Goal: Navigation & Orientation: Find specific page/section

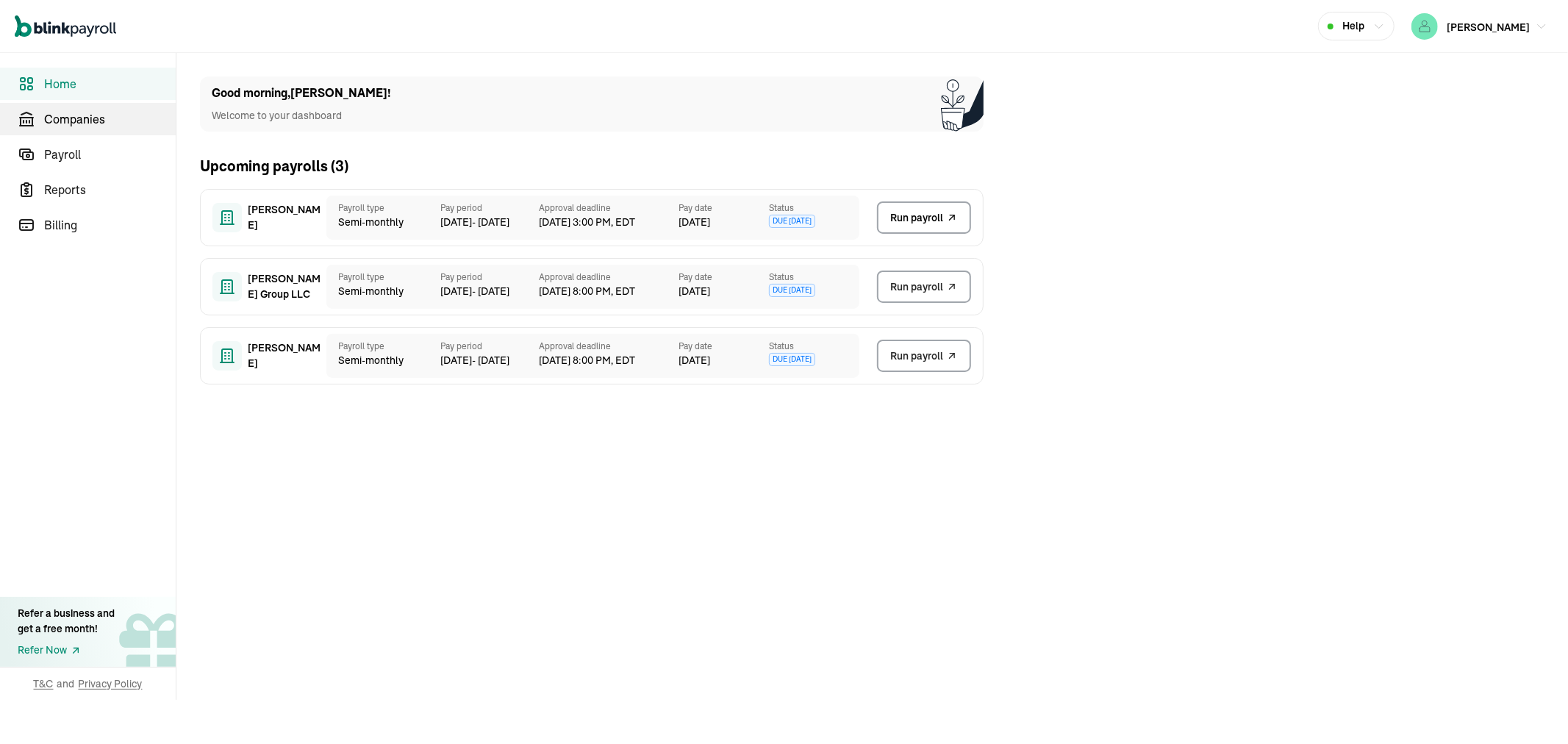
click at [66, 111] on span "Companies" at bounding box center [109, 119] width 131 height 18
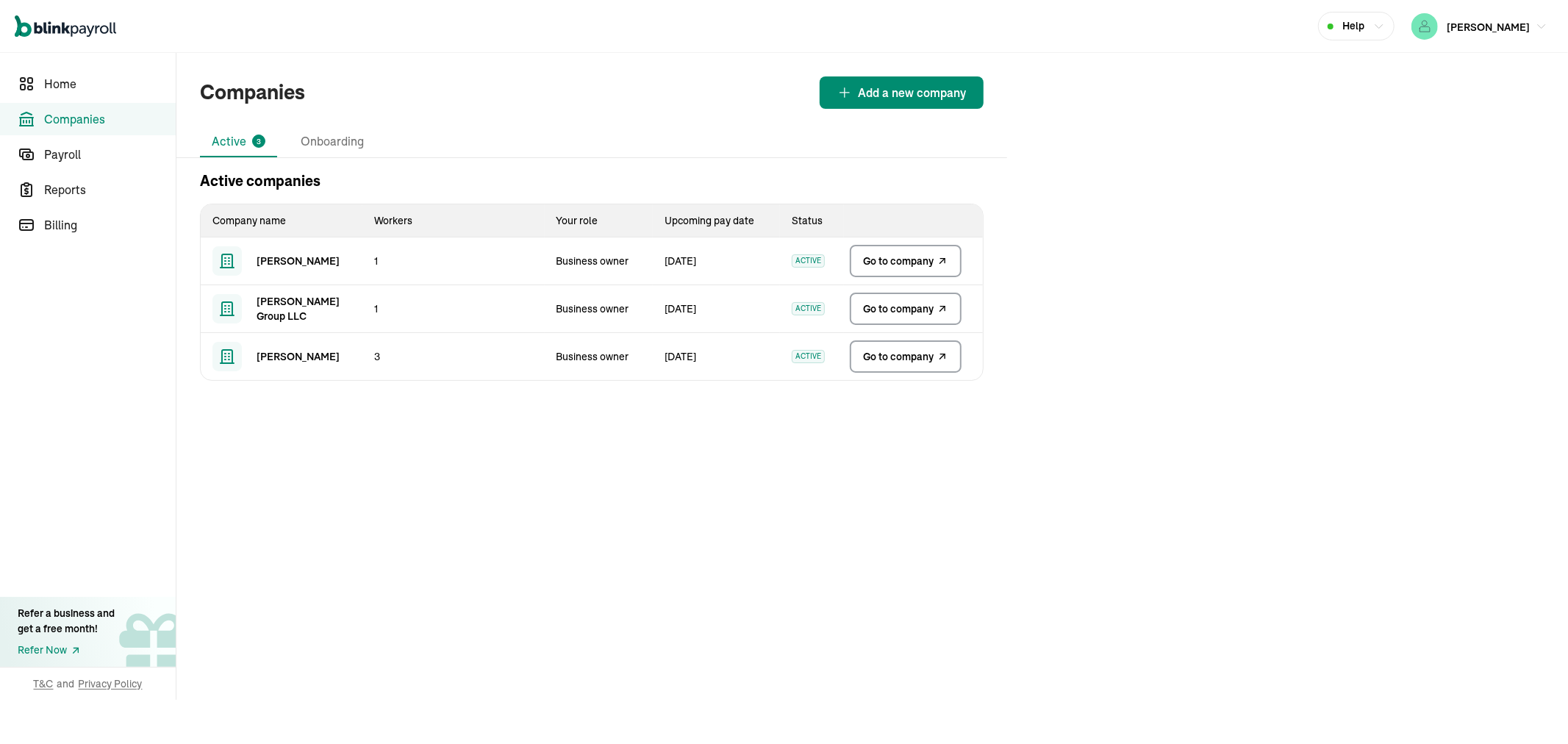
click at [892, 254] on span "Go to company" at bounding box center [898, 261] width 71 height 15
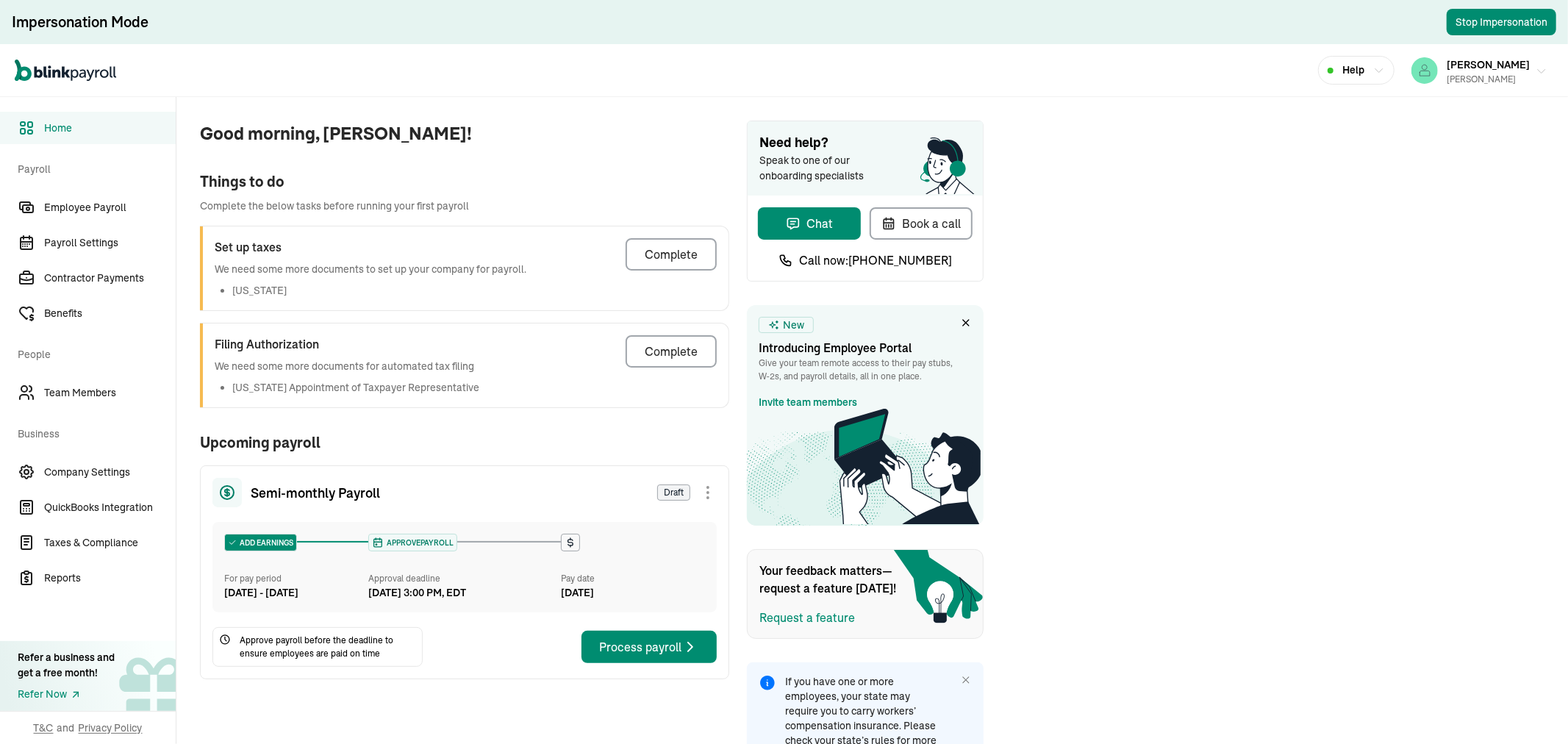
click at [1466, 61] on span "[PERSON_NAME]" at bounding box center [1488, 65] width 83 height 13
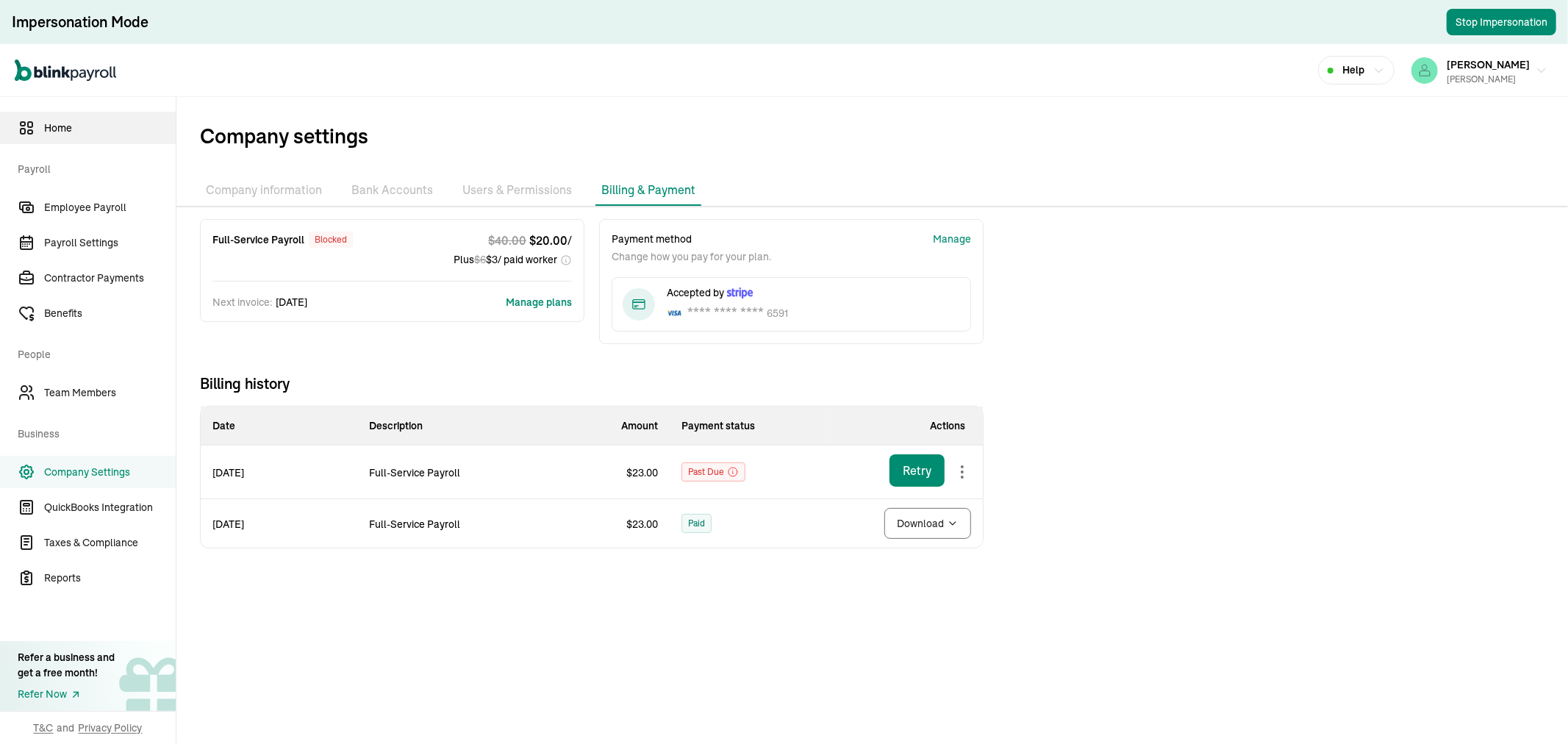
click at [85, 128] on span "Home" at bounding box center [109, 128] width 131 height 15
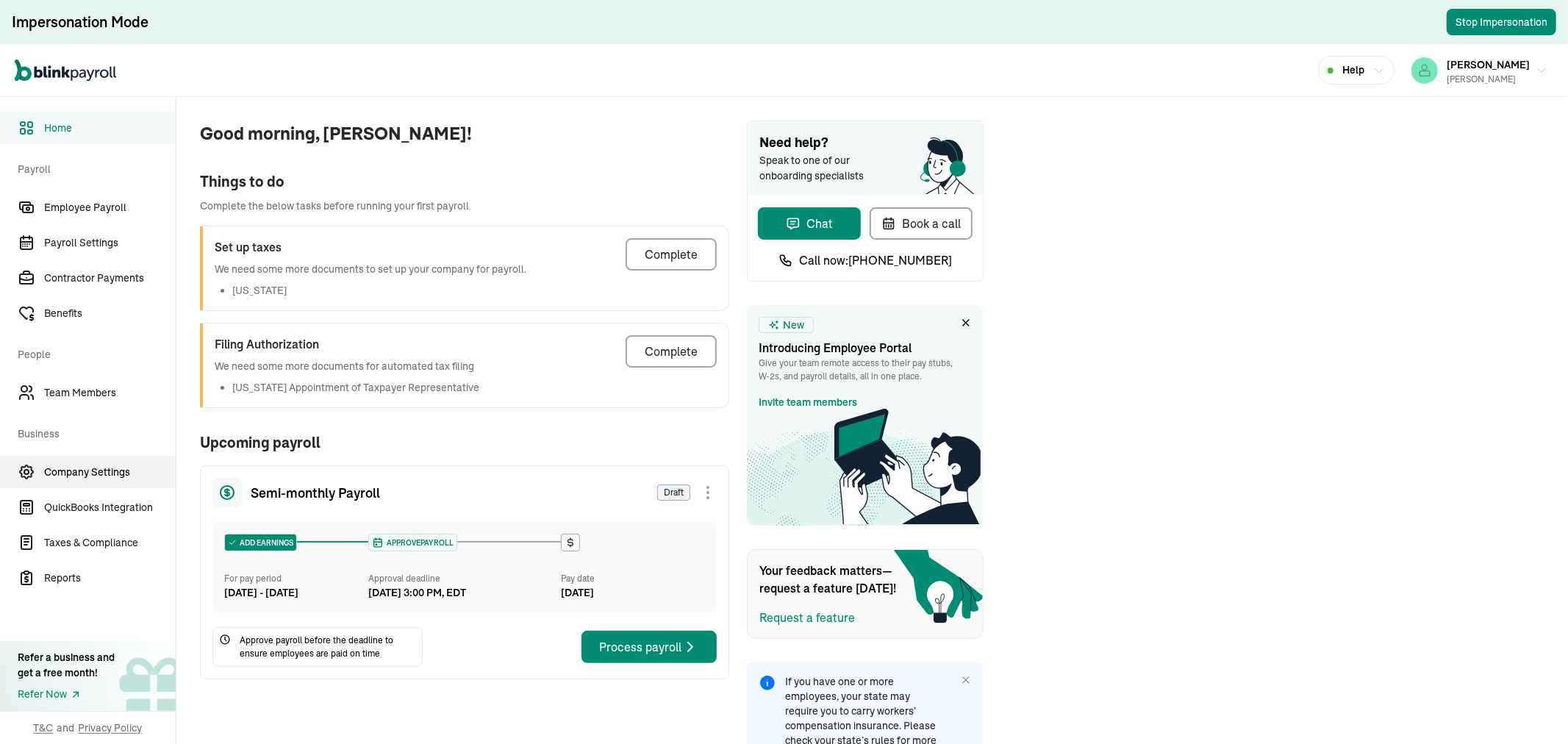
click at [111, 477] on span "Company Settings" at bounding box center [109, 473] width 131 height 15
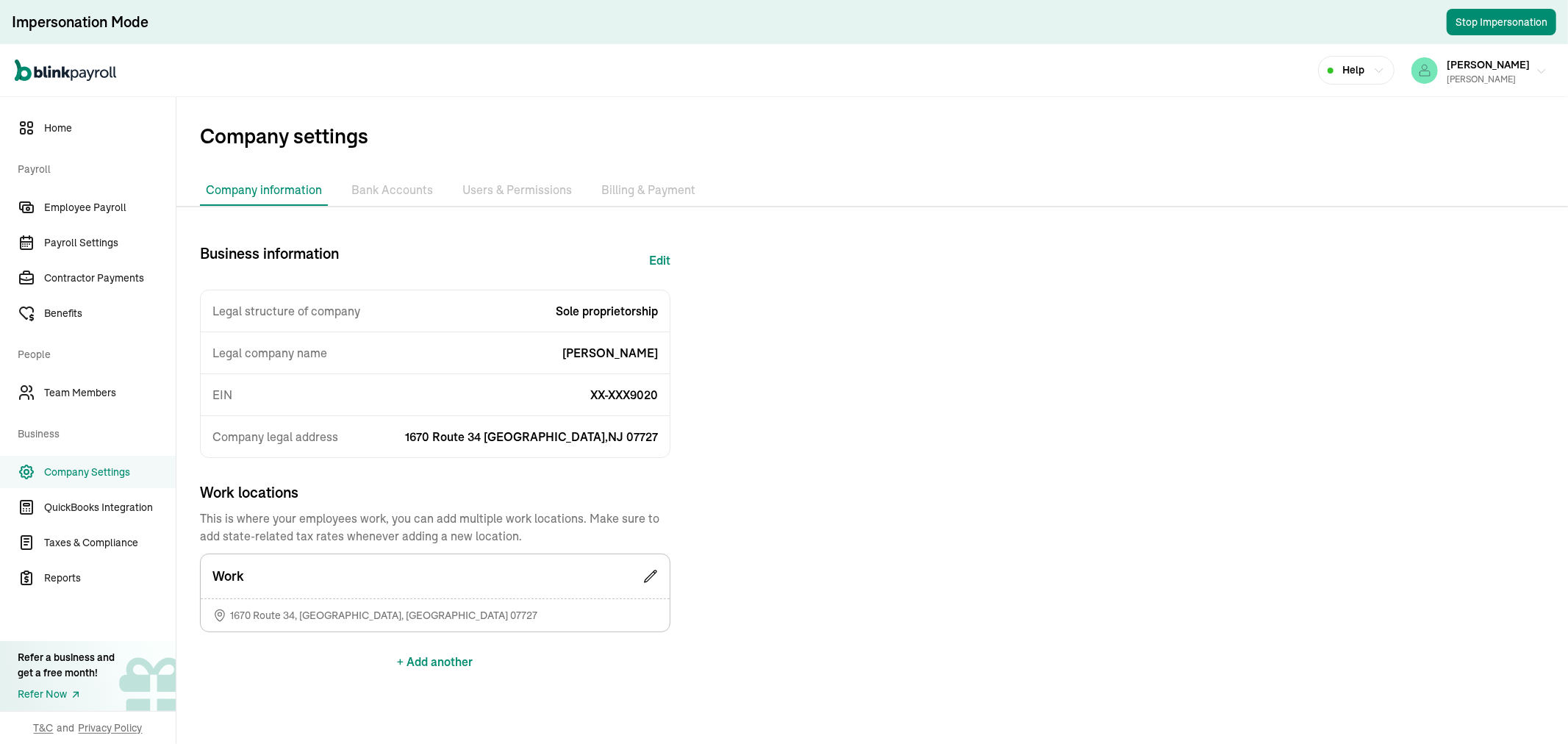
click at [1523, 61] on button "JEAN ROMANO Richard A Goldman Sr" at bounding box center [1480, 71] width 148 height 37
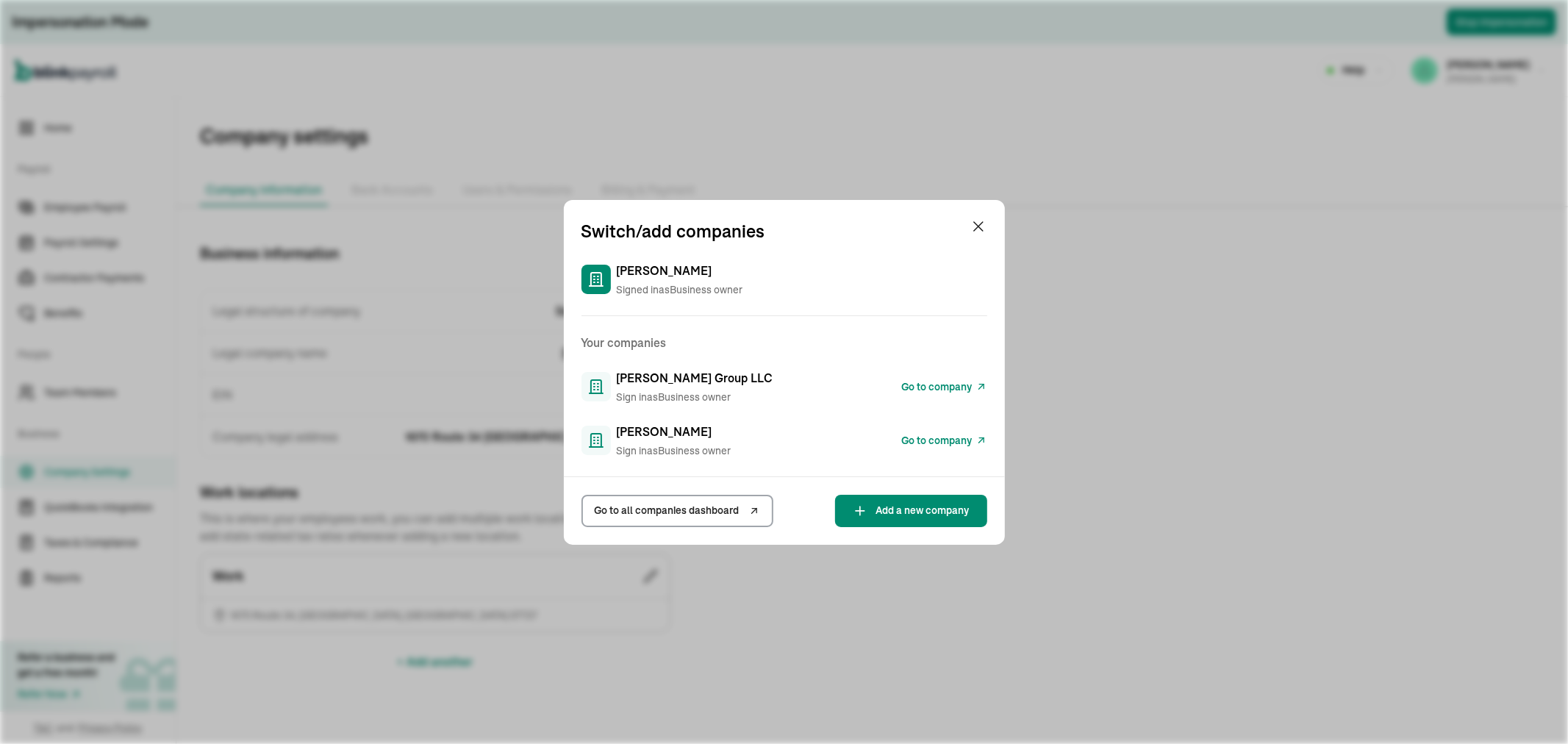
click at [924, 381] on span "Go to company" at bounding box center [937, 387] width 71 height 15
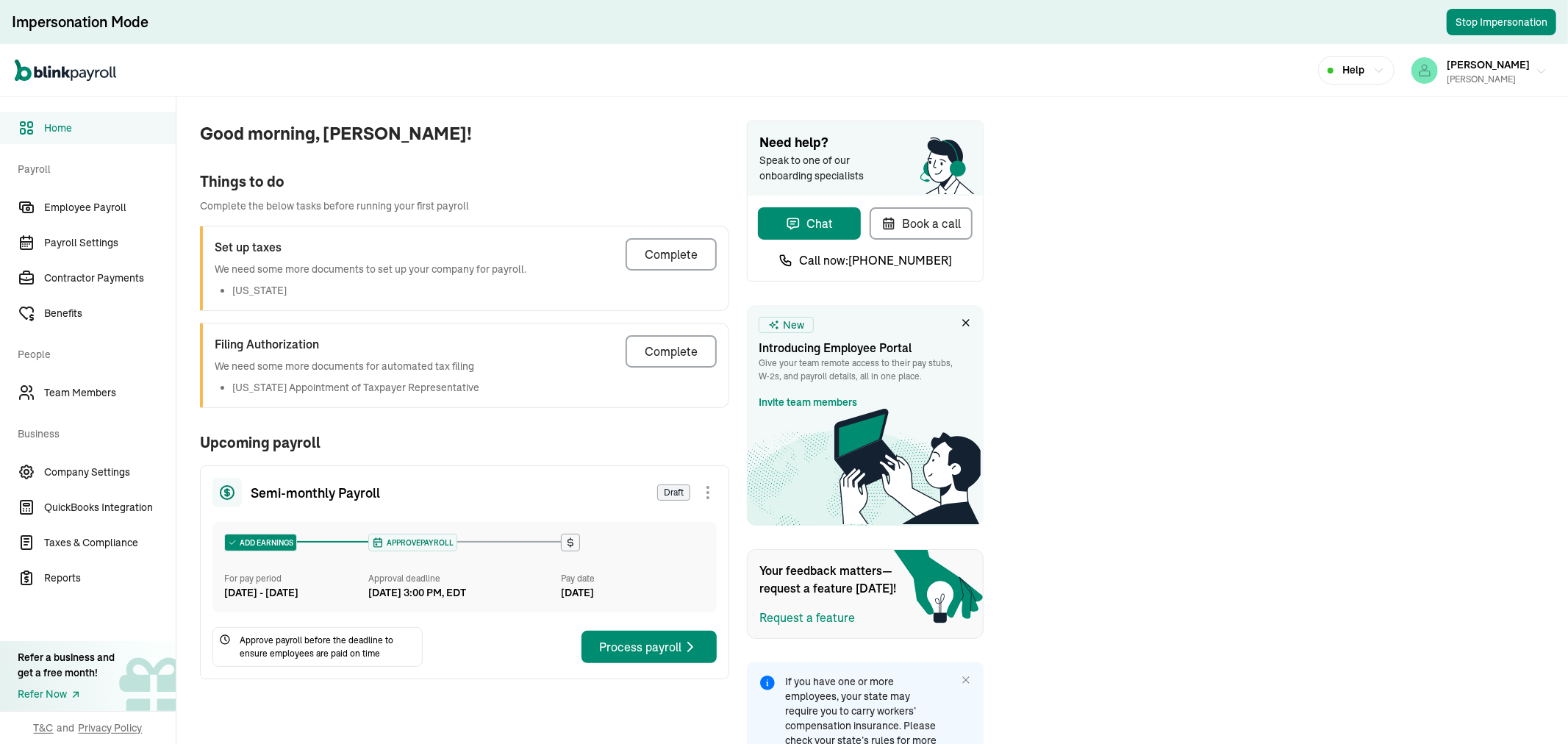
click at [1466, 61] on span "[PERSON_NAME]" at bounding box center [1488, 65] width 83 height 13
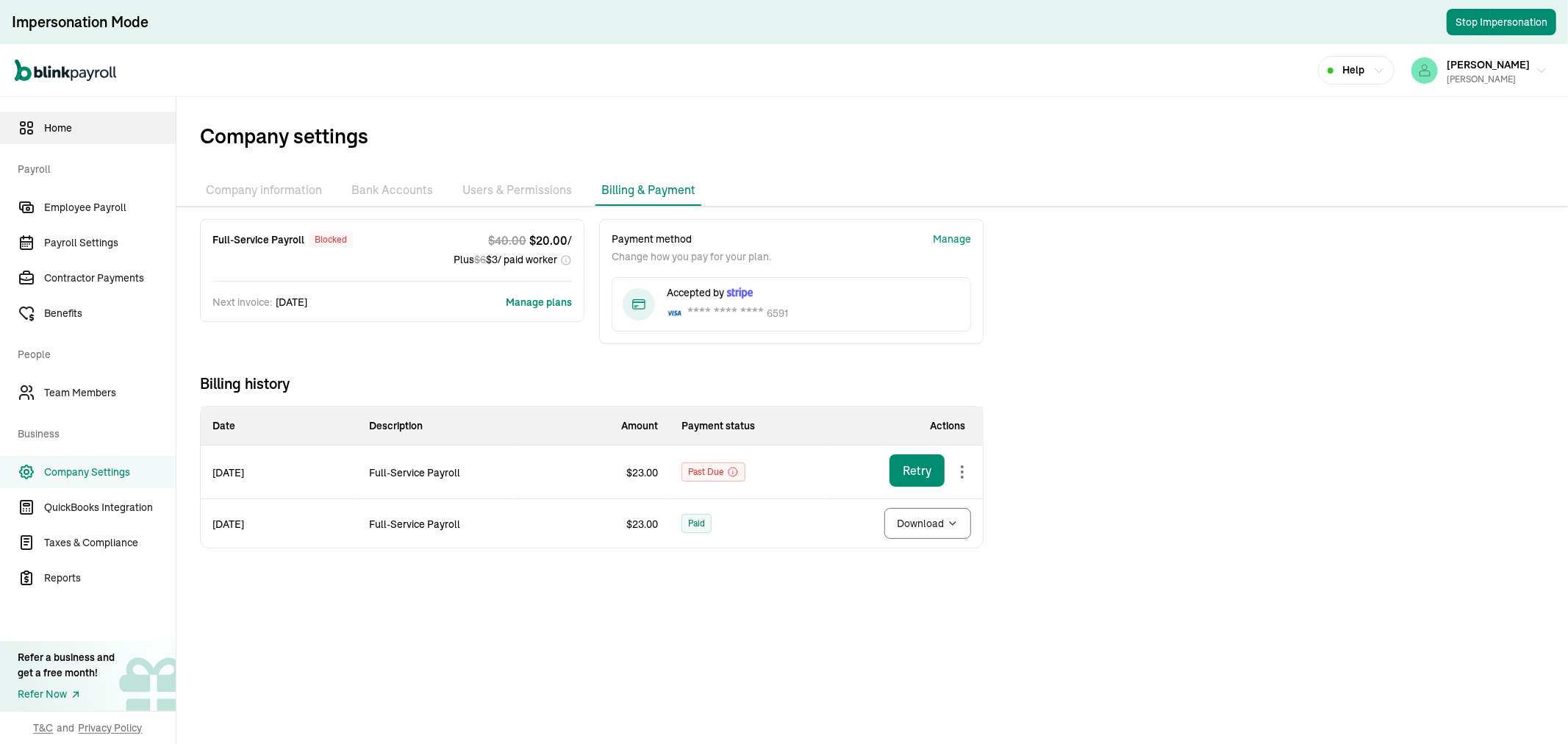
click at [85, 128] on span "Home" at bounding box center [109, 128] width 131 height 15
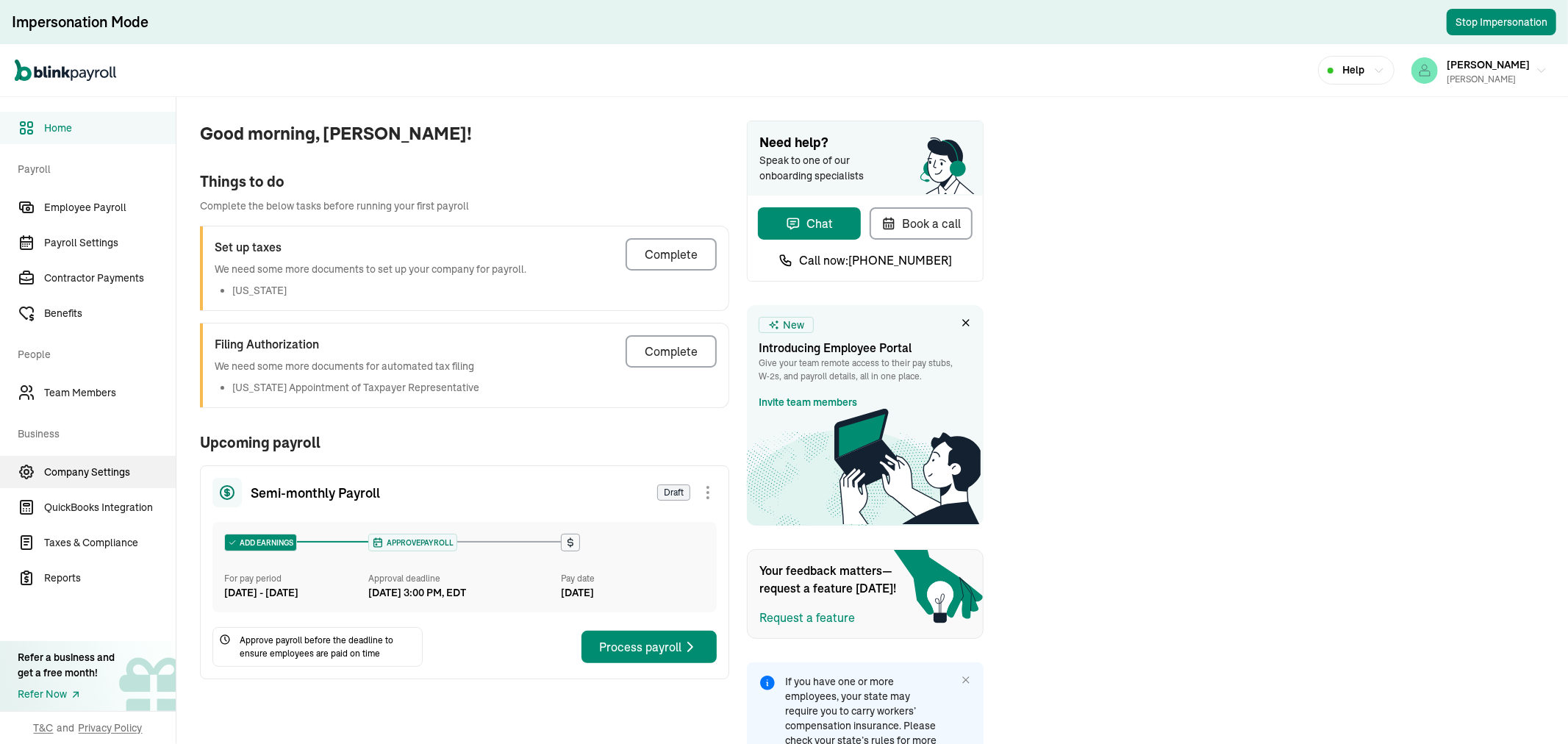
click at [111, 477] on span "Company Settings" at bounding box center [109, 473] width 131 height 15
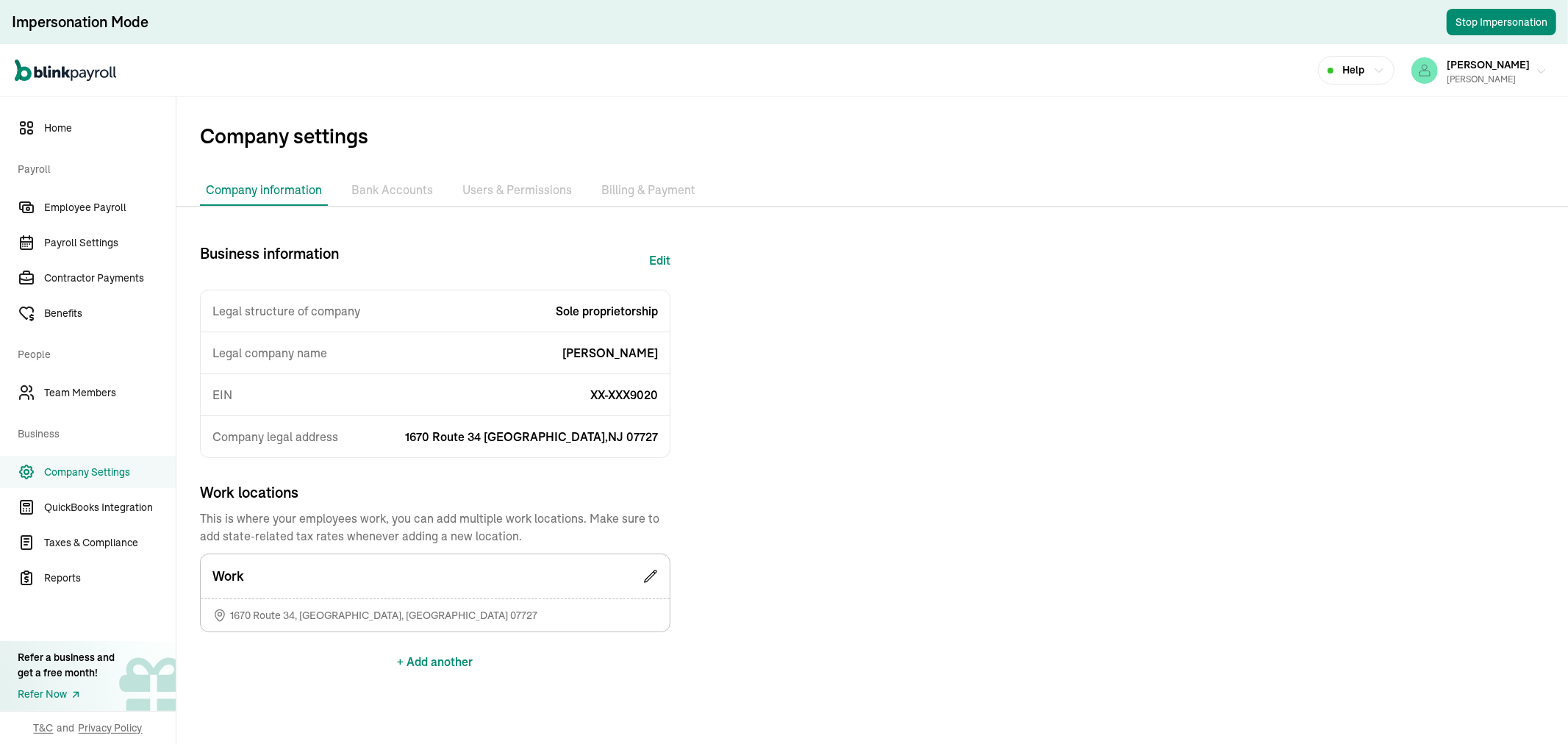
click at [1523, 61] on button "JEAN ROMANO Richard A Goldman Sr" at bounding box center [1480, 71] width 148 height 37
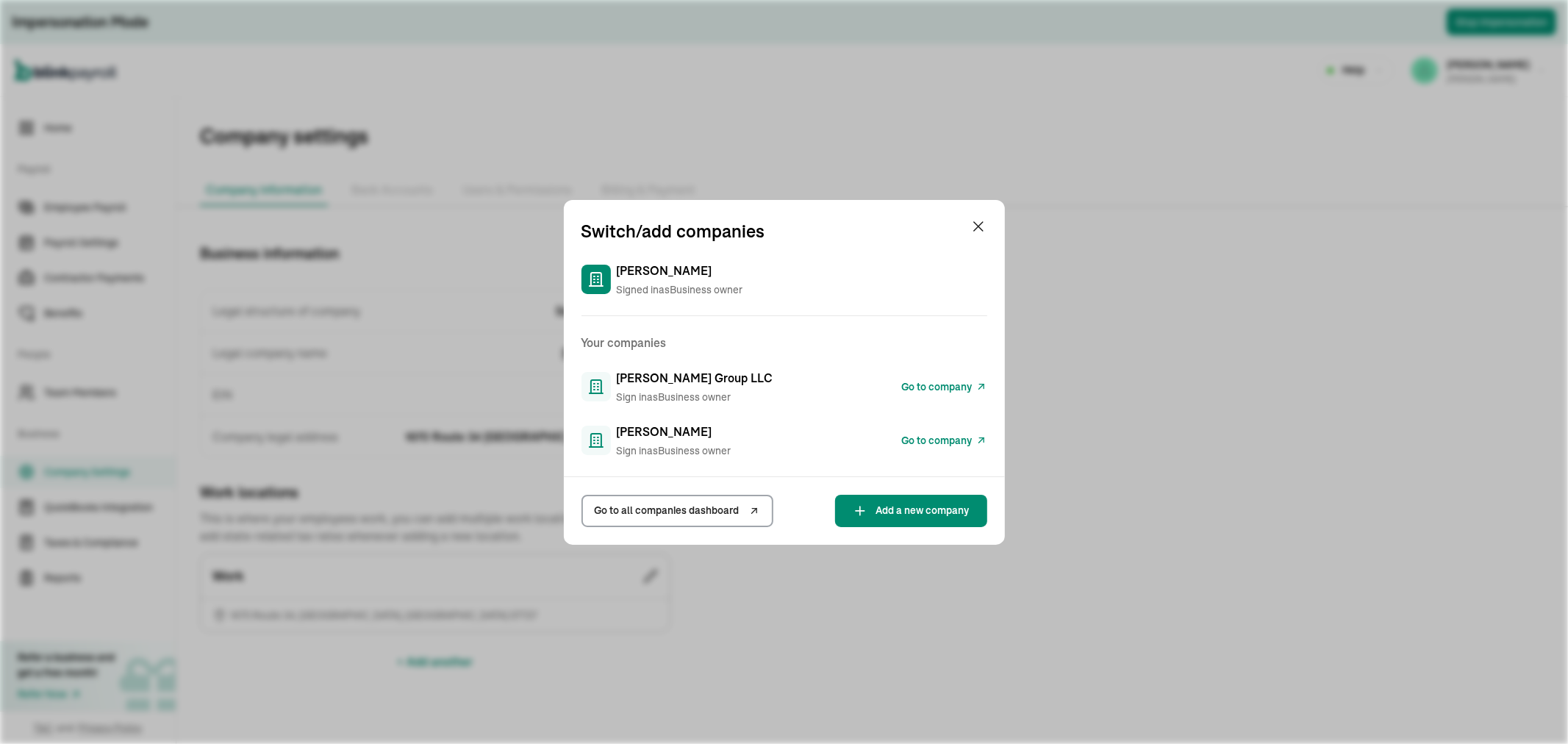
click at [924, 381] on span "Go to company" at bounding box center [937, 387] width 71 height 15
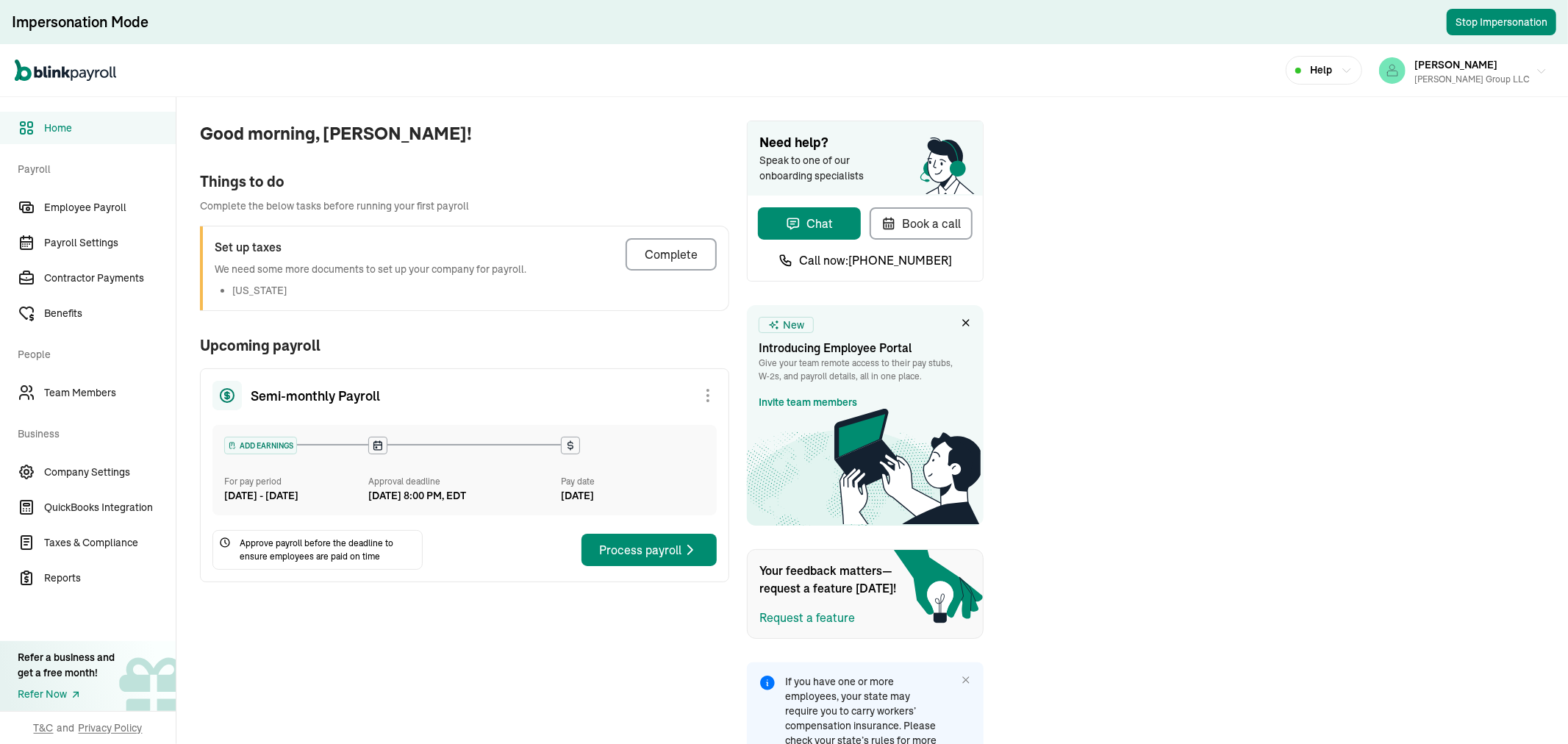
click at [1510, 79] on div "[PERSON_NAME] Group LLC" at bounding box center [1472, 79] width 115 height 13
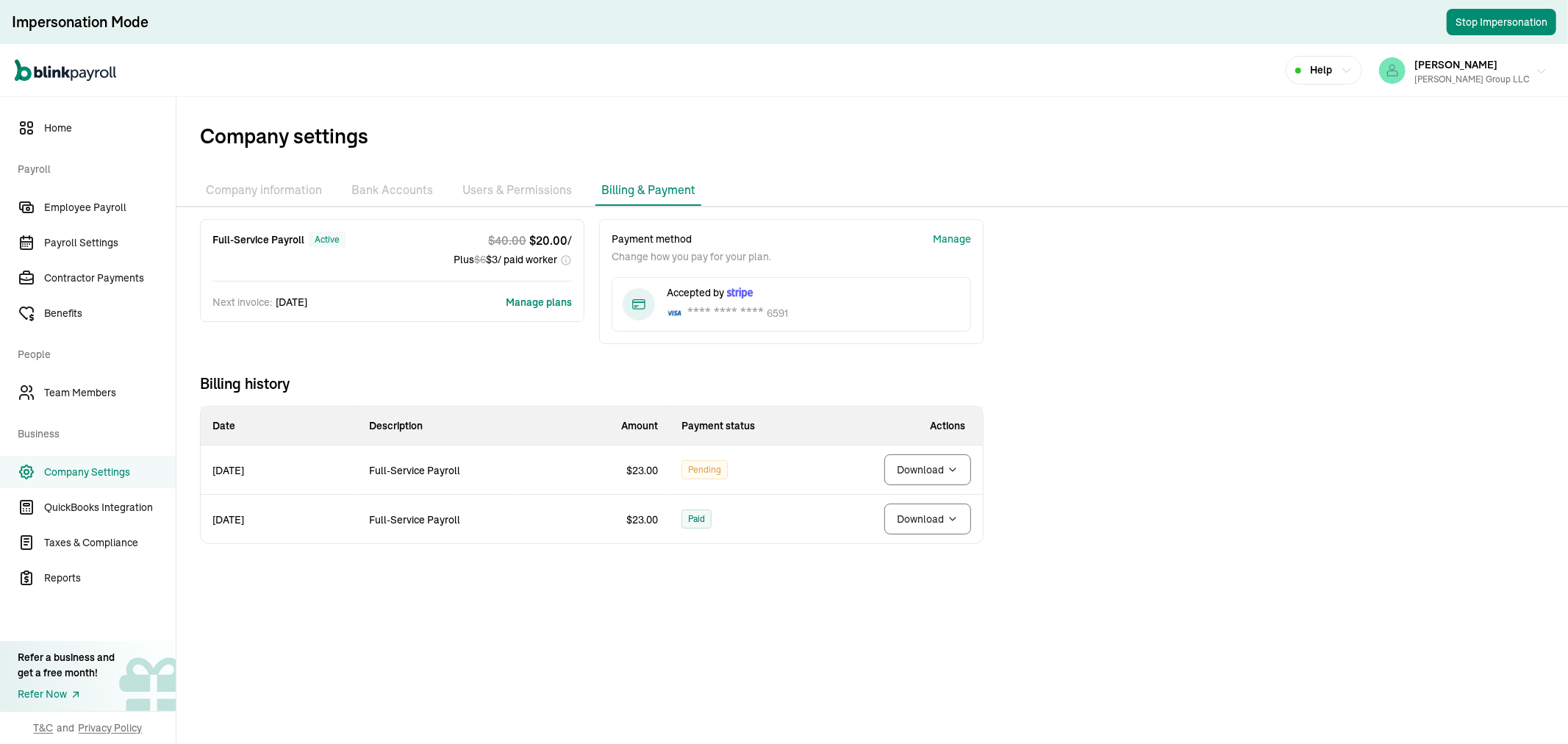
click at [1490, 75] on div "Andrew A. Atalla Group LLC" at bounding box center [1472, 79] width 115 height 13
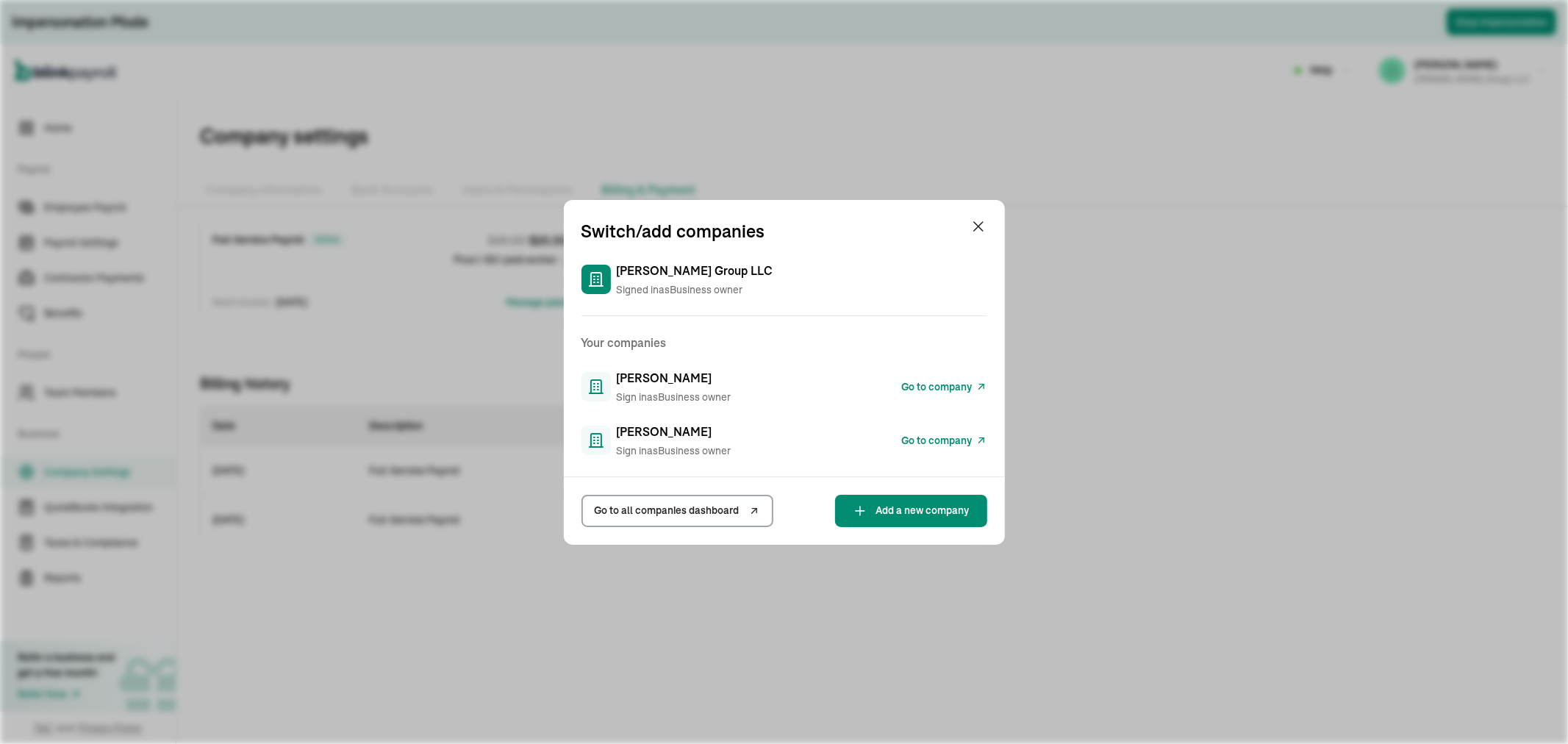
click at [910, 437] on span "Go to company" at bounding box center [937, 441] width 71 height 15
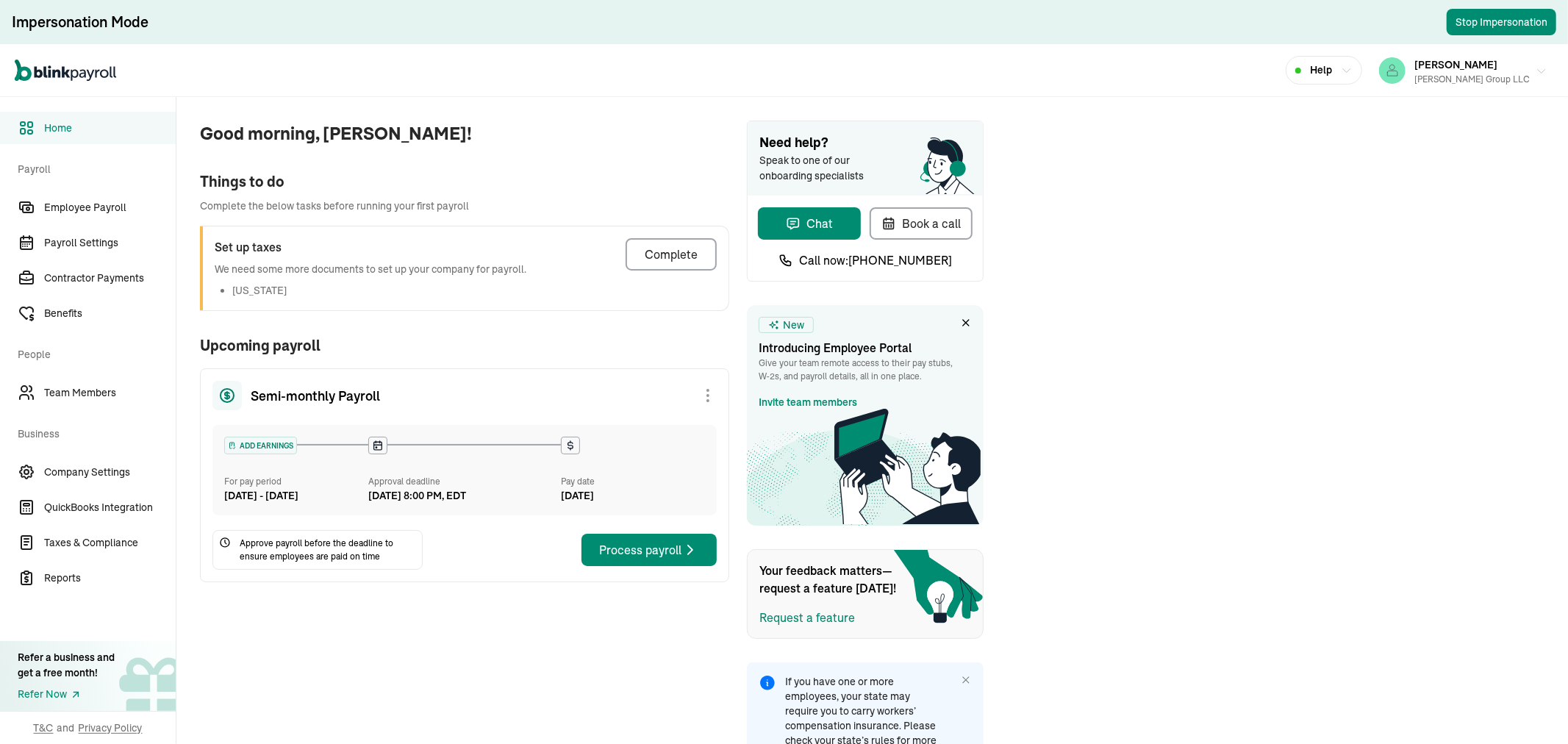
click at [1510, 79] on div "[PERSON_NAME] Group LLC" at bounding box center [1472, 79] width 115 height 13
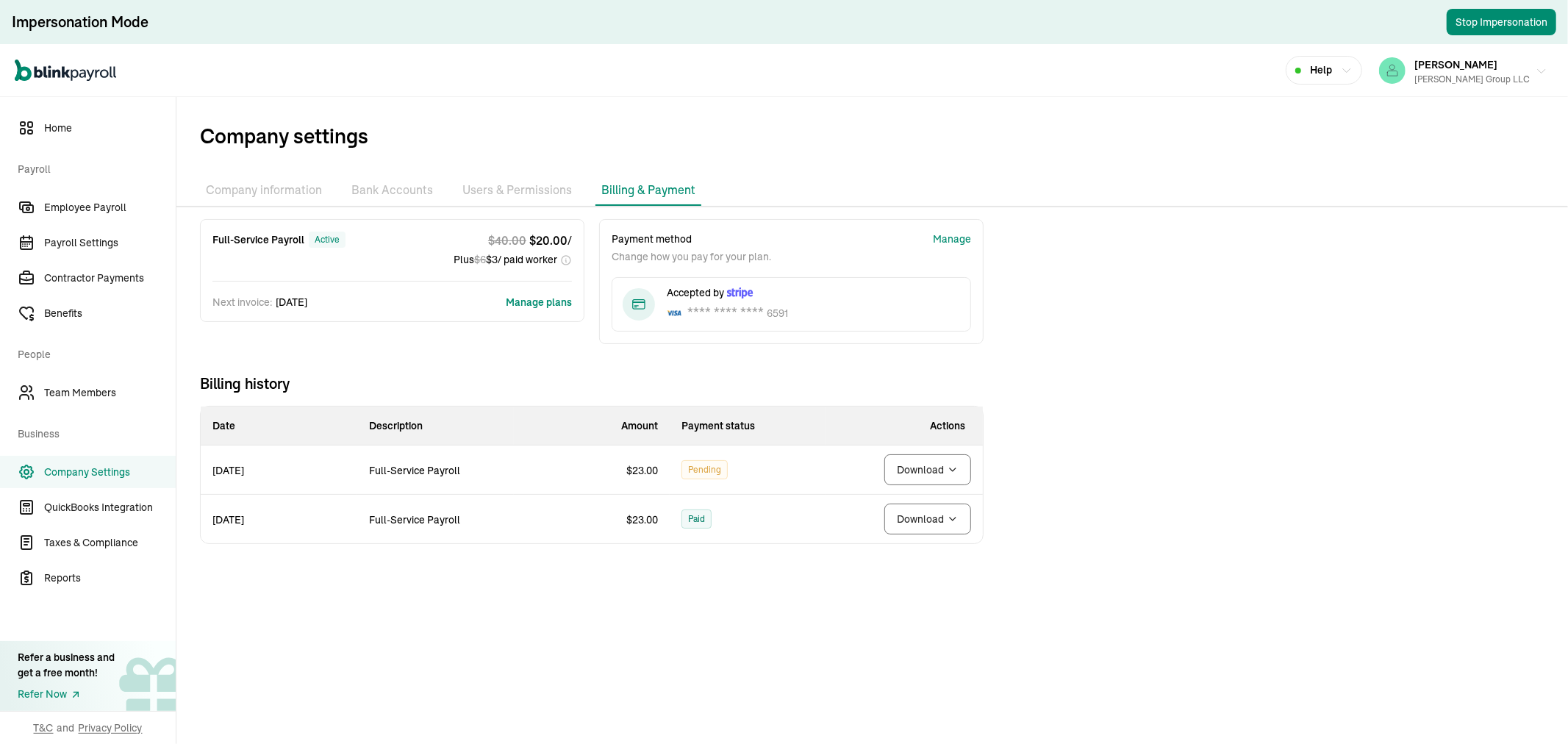
click at [1490, 75] on div "Andrew A. Atalla Group LLC" at bounding box center [1472, 79] width 115 height 13
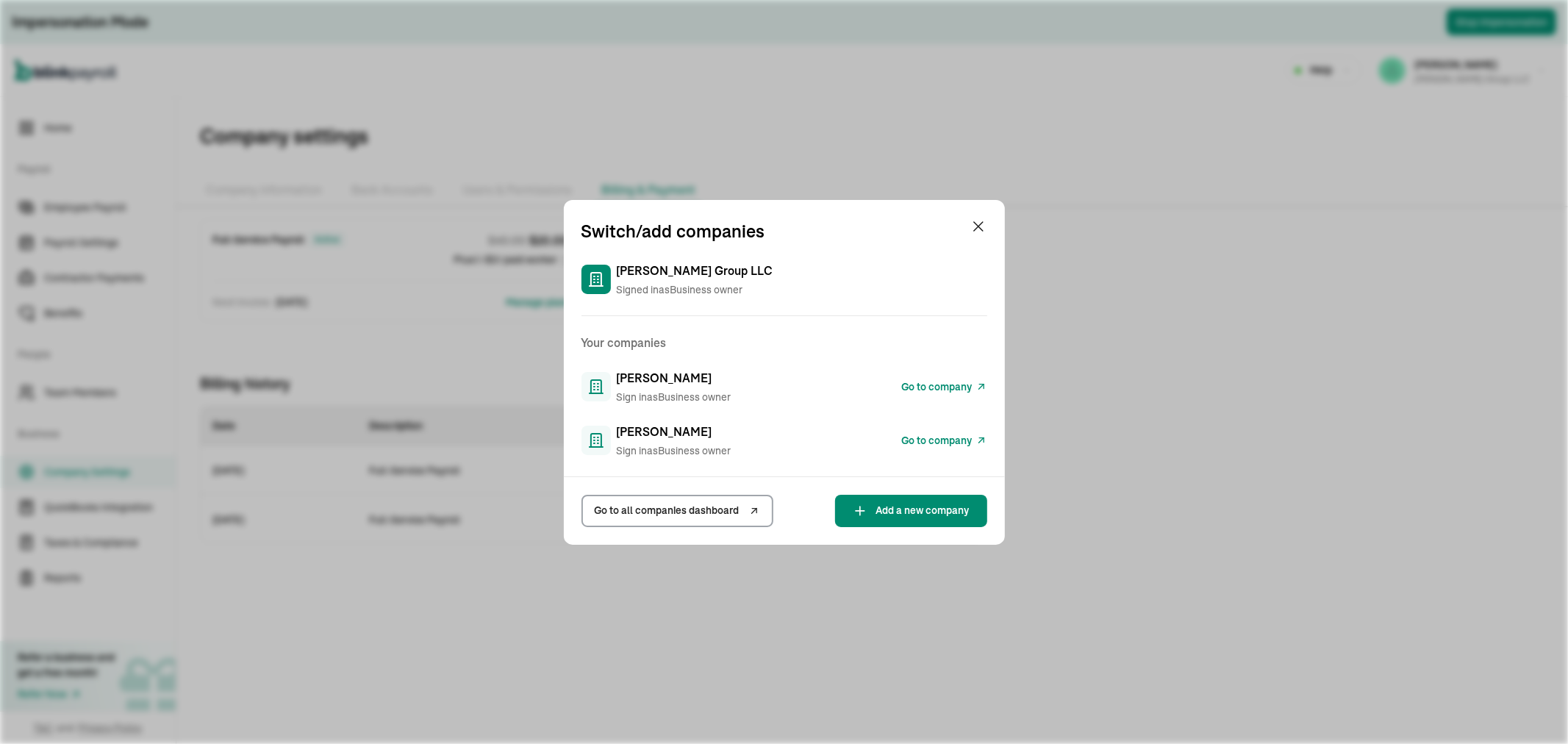
click at [910, 437] on span "Go to company" at bounding box center [937, 441] width 71 height 15
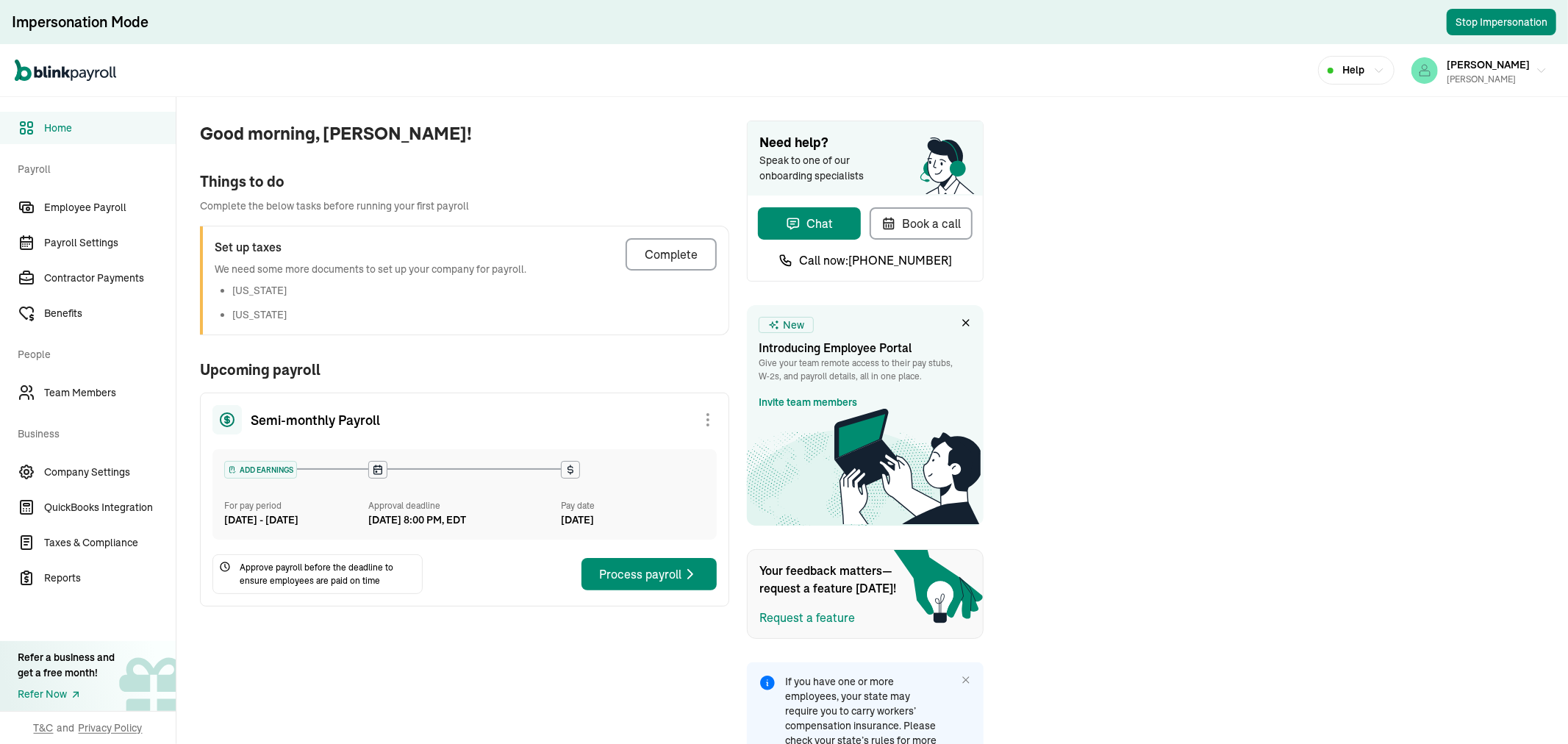
click at [1471, 85] on button "[PERSON_NAME] [PERSON_NAME]" at bounding box center [1480, 71] width 148 height 37
click at [1480, 71] on div "[PERSON_NAME] [PERSON_NAME]" at bounding box center [1488, 71] width 83 height 31
click at [1498, 81] on div "[PERSON_NAME]" at bounding box center [1488, 79] width 83 height 13
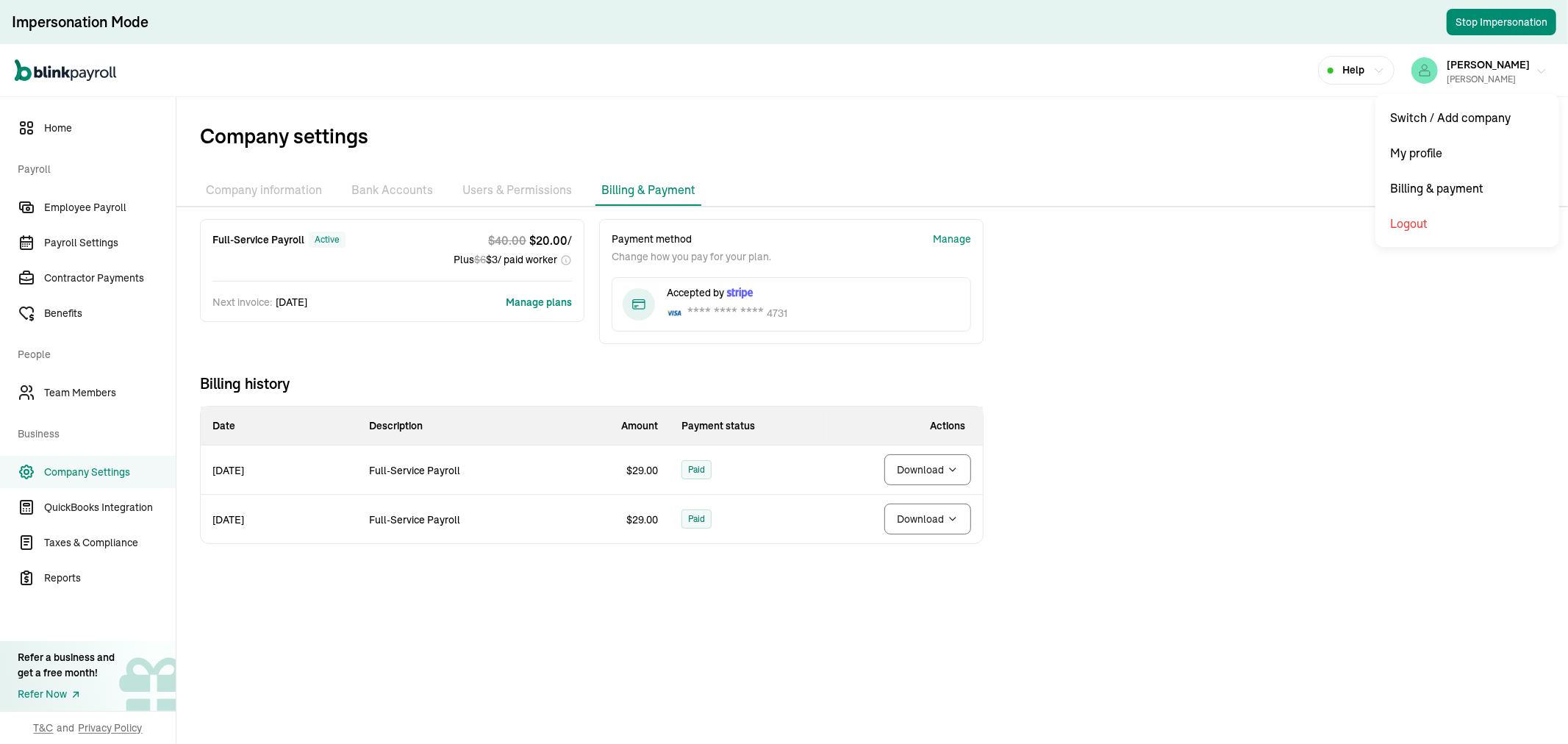
click at [1494, 68] on span "[PERSON_NAME]" at bounding box center [1488, 65] width 83 height 13
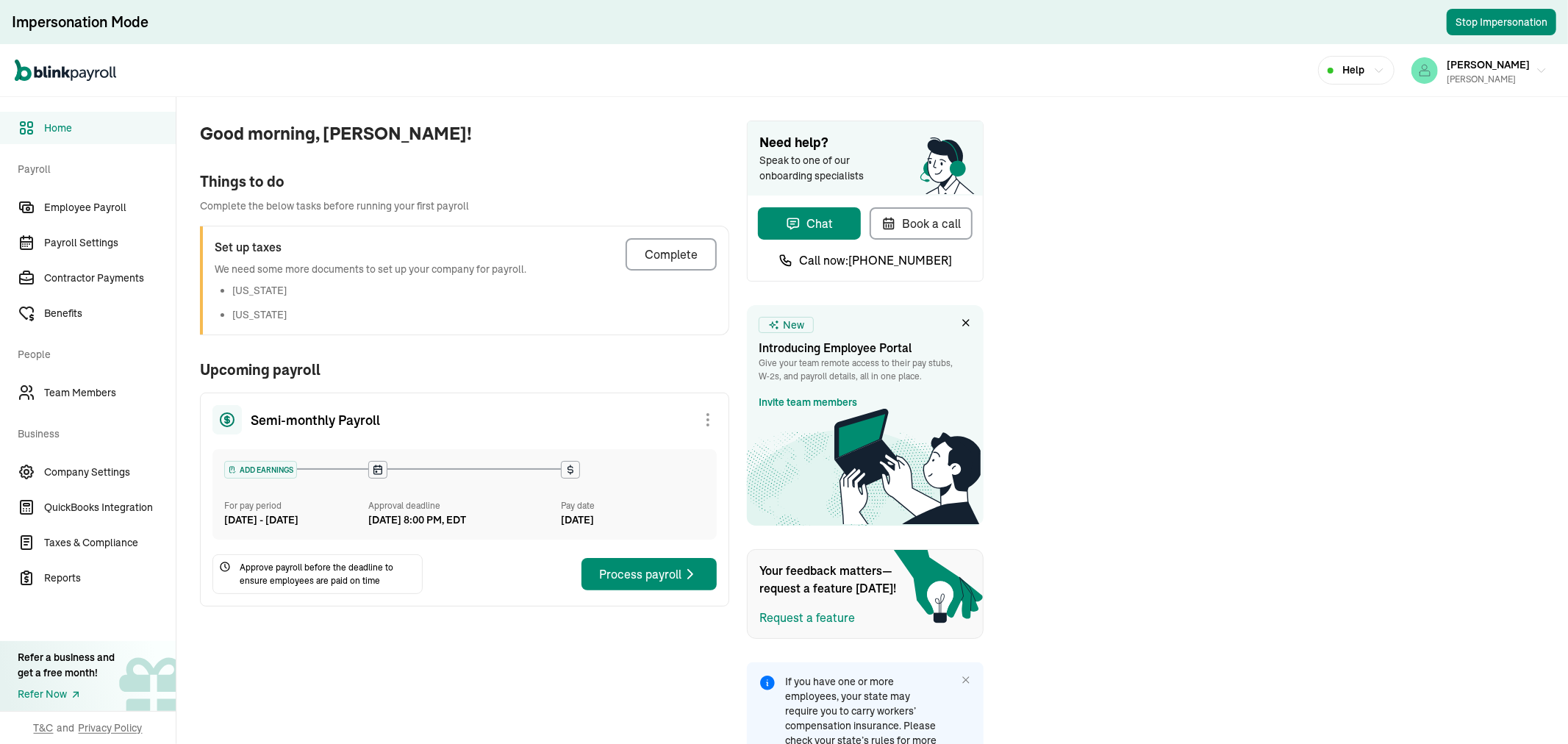
click at [1471, 85] on button "[PERSON_NAME] [PERSON_NAME]" at bounding box center [1480, 71] width 148 height 37
click at [1480, 71] on div "[PERSON_NAME] [PERSON_NAME]" at bounding box center [1488, 71] width 83 height 31
click at [1498, 81] on div "[PERSON_NAME]" at bounding box center [1488, 79] width 83 height 13
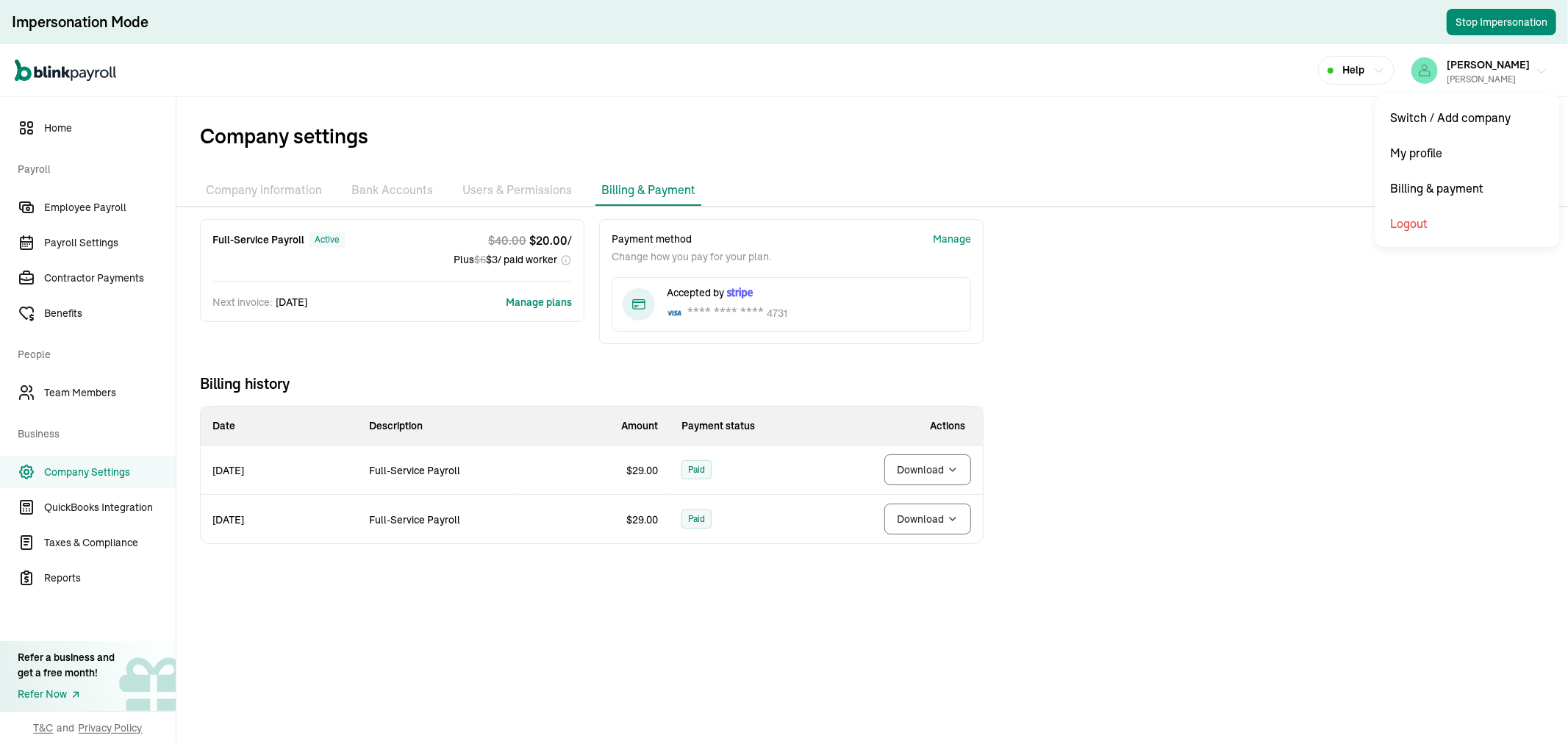
click at [1494, 68] on span "[PERSON_NAME]" at bounding box center [1488, 65] width 83 height 13
